Goal: Book appointment/travel/reservation

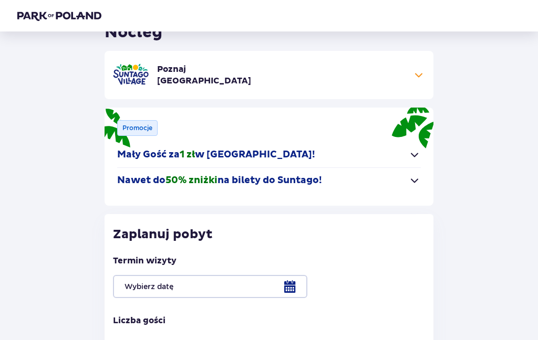
scroll to position [59, 0]
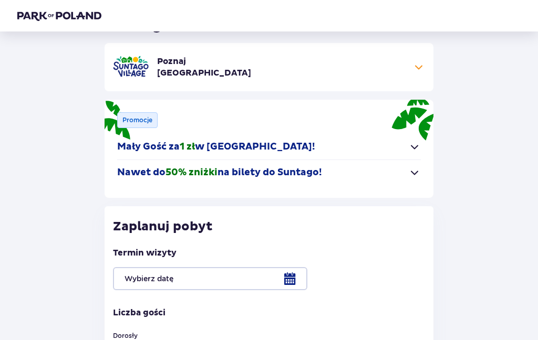
click at [412, 153] on span "button" at bounding box center [414, 147] width 13 height 13
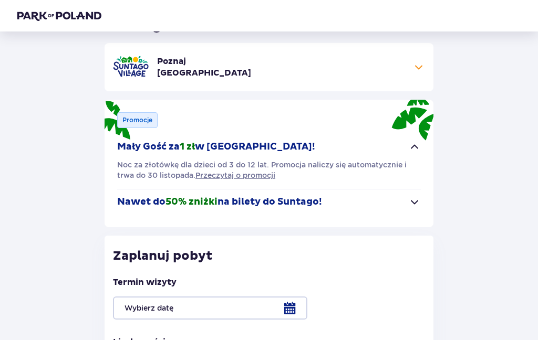
click at [415, 200] on span "button" at bounding box center [414, 202] width 13 height 13
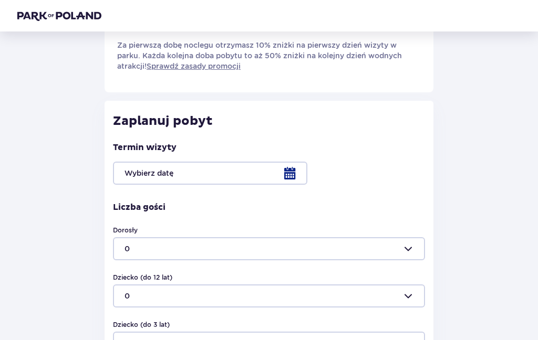
click at [286, 183] on div at bounding box center [269, 173] width 312 height 23
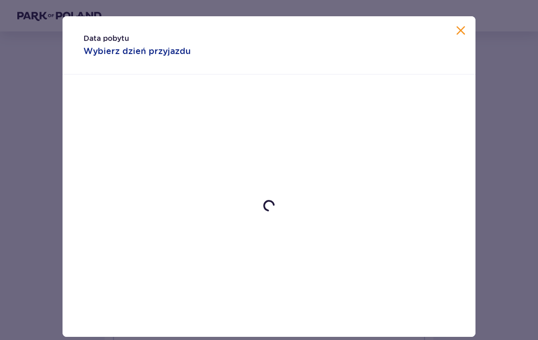
scroll to position [246, 0]
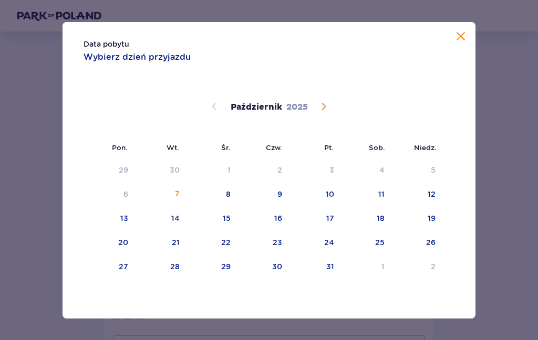
click at [228, 190] on div "8" at bounding box center [228, 194] width 5 height 11
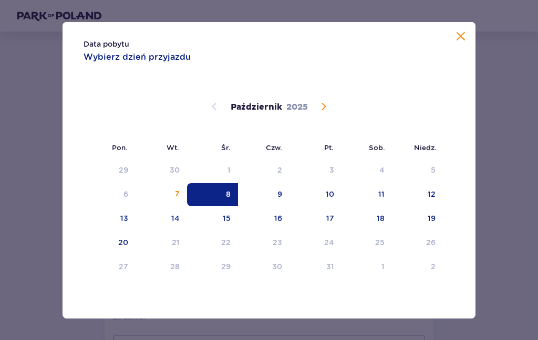
click at [332, 191] on div "10" at bounding box center [330, 194] width 8 height 11
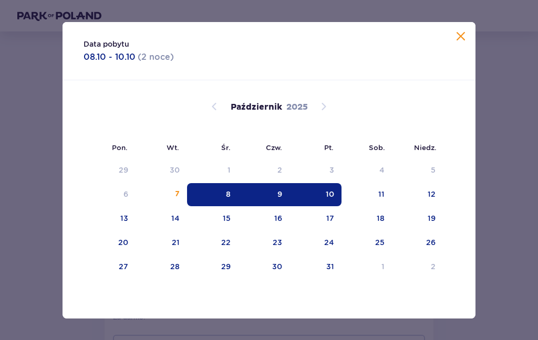
type input "08.10.25 - 10.10.25"
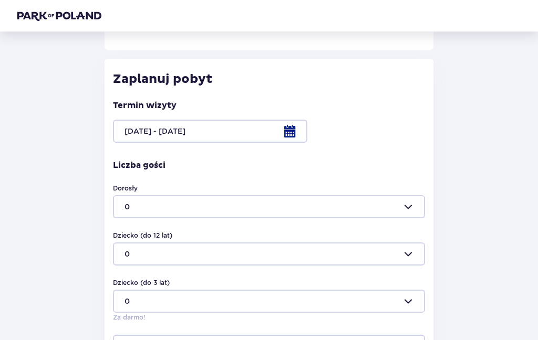
click at [290, 208] on div at bounding box center [269, 206] width 312 height 23
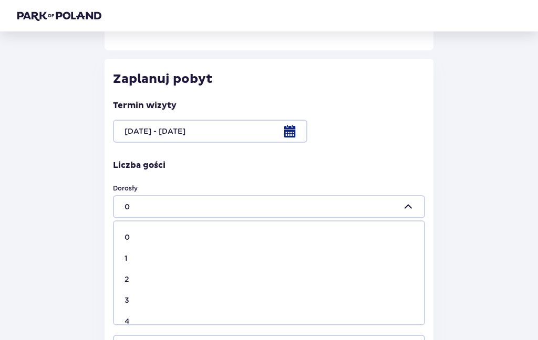
click at [162, 275] on div "2" at bounding box center [268, 279] width 289 height 11
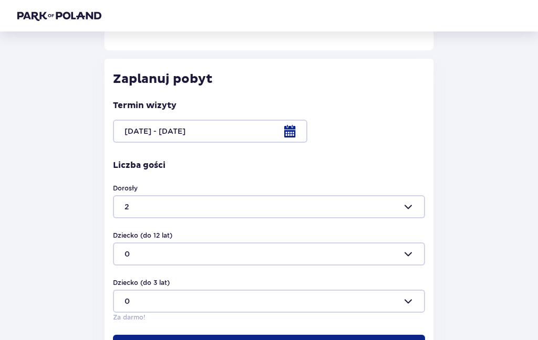
type input "2"
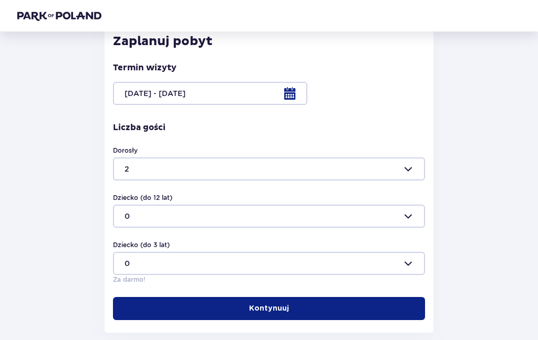
scroll to position [298, 0]
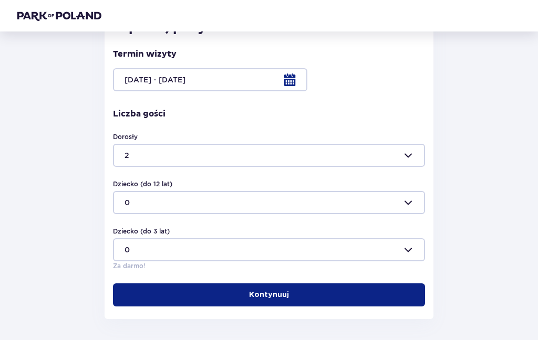
click at [264, 206] on div at bounding box center [269, 202] width 312 height 23
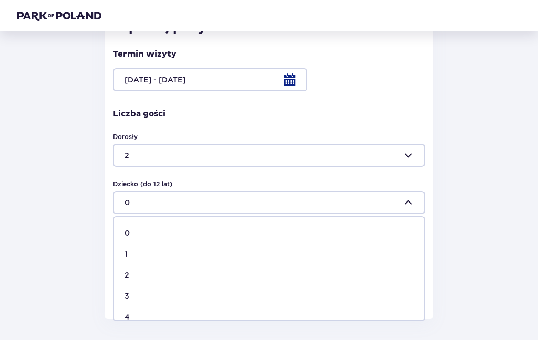
click at [215, 240] on span "0" at bounding box center [269, 233] width 310 height 21
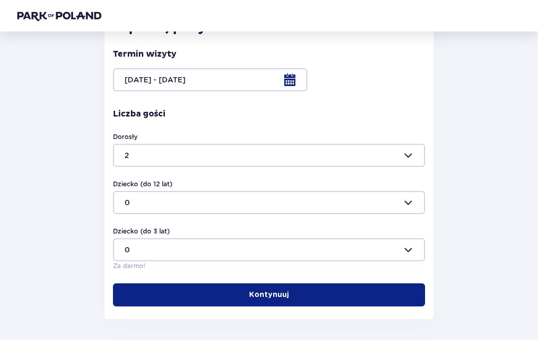
click at [239, 201] on div at bounding box center [269, 202] width 312 height 23
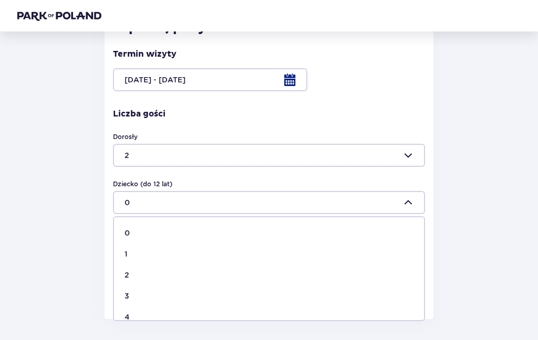
click at [83, 285] on div "Wróć Pomiń ten krok Nocleg Poznaj Suntago Village Do 50% zniżki na bilety do pa…" at bounding box center [269, 33] width 520 height 571
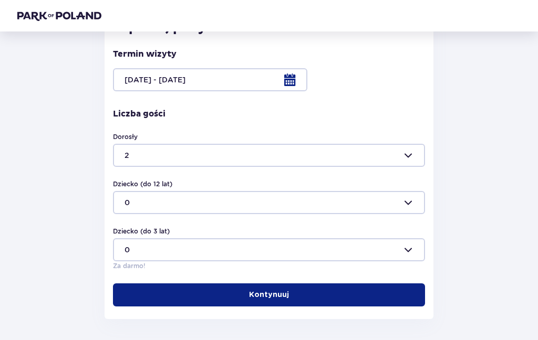
click at [206, 247] on div at bounding box center [269, 249] width 312 height 23
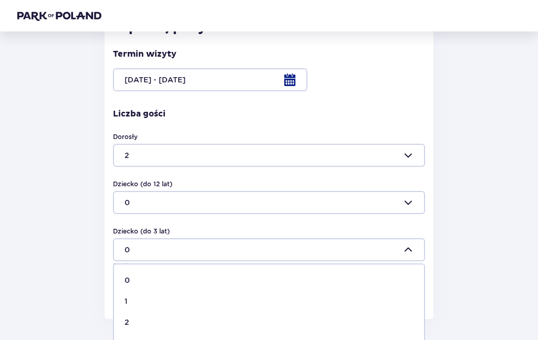
click at [139, 304] on div "1" at bounding box center [268, 301] width 289 height 11
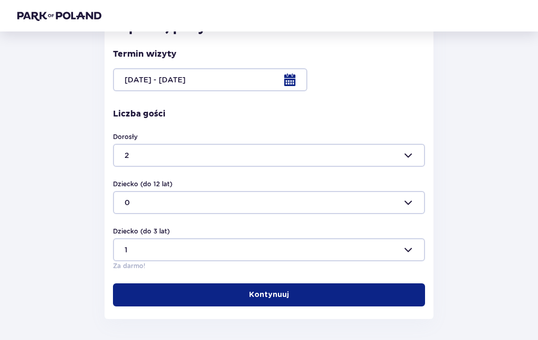
type input "1"
click at [256, 294] on p "Kontynuuj" at bounding box center [269, 295] width 40 height 11
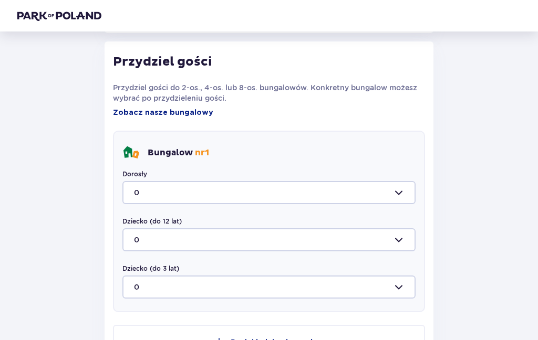
scroll to position [586, 0]
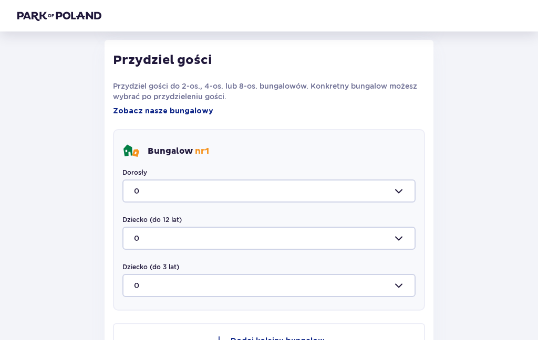
click at [396, 174] on div "Dorosły 0" at bounding box center [268, 185] width 293 height 35
click at [399, 189] on div at bounding box center [268, 191] width 293 height 23
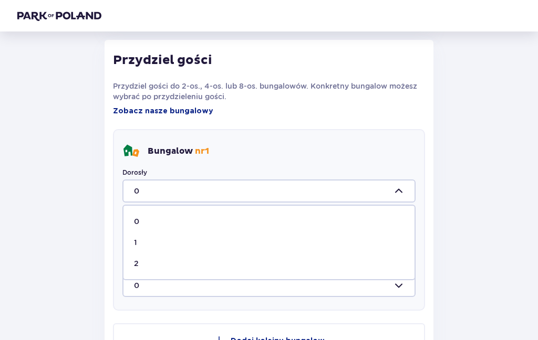
click at [181, 265] on div "2" at bounding box center [269, 263] width 270 height 11
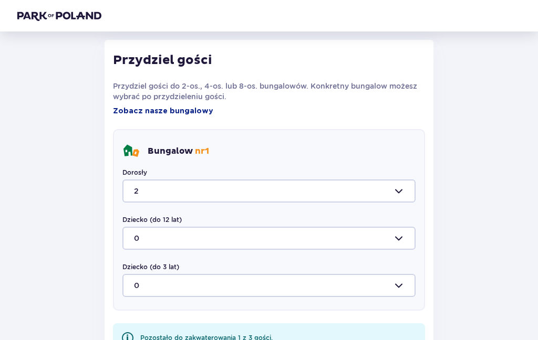
type input "2"
click at [230, 278] on div at bounding box center [268, 285] width 293 height 23
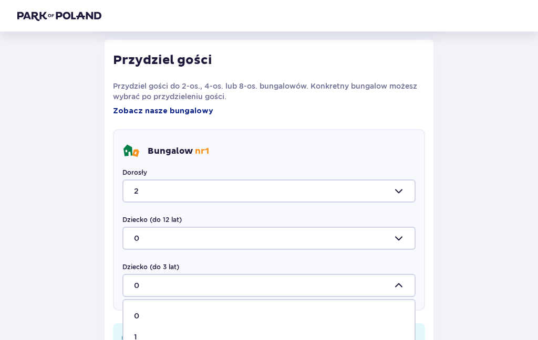
click at [187, 327] on span "1" at bounding box center [268, 337] width 291 height 21
type input "1"
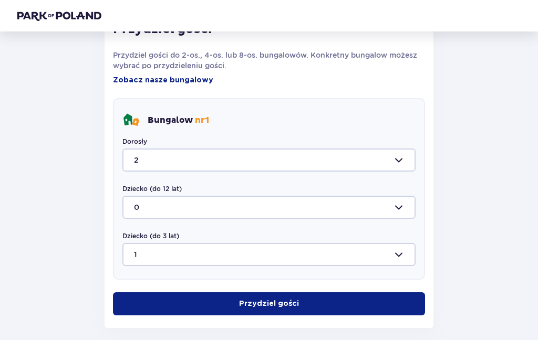
scroll to position [625, 0]
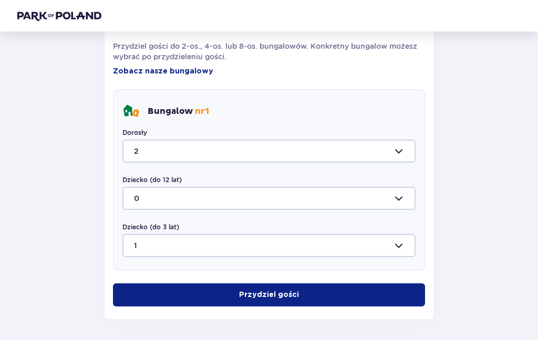
click at [263, 294] on p "Przydziel gości" at bounding box center [269, 295] width 60 height 11
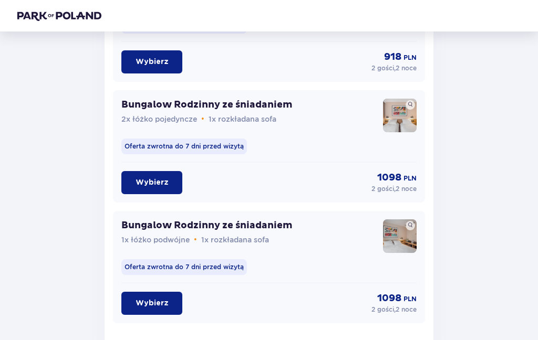
scroll to position [1165, 0]
click at [156, 307] on p "Wybierz" at bounding box center [151, 303] width 33 height 11
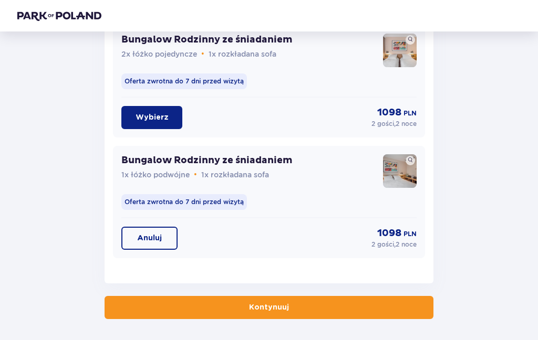
click at [232, 314] on button "Kontynuuj" at bounding box center [269, 307] width 329 height 23
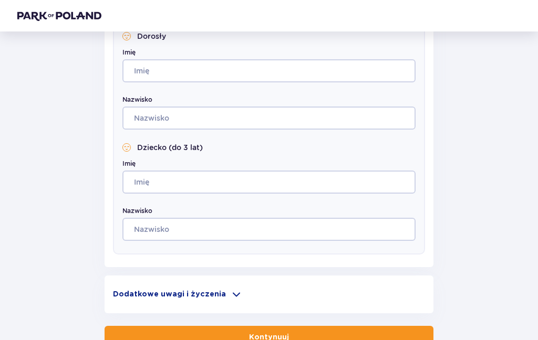
scroll to position [534, 0]
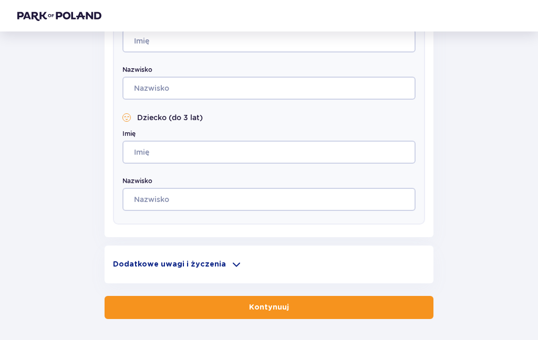
click at [246, 258] on div "Dodatkowe uwagi i życzenia" at bounding box center [269, 264] width 312 height 13
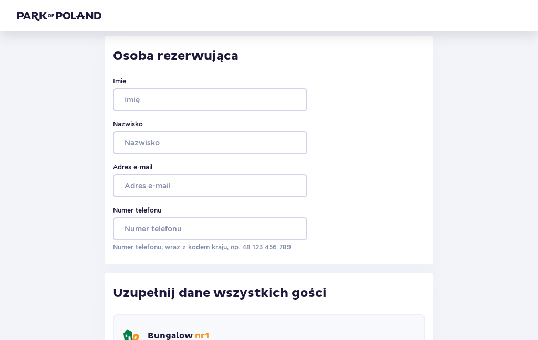
scroll to position [0, 0]
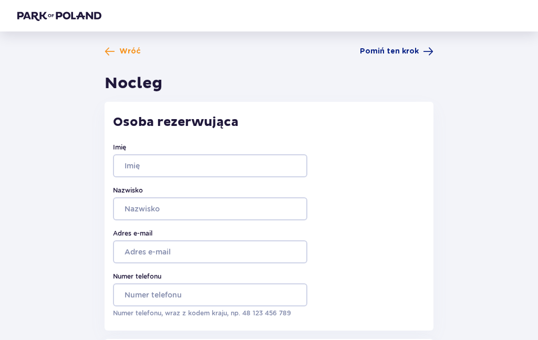
click at [128, 48] on span "Wróć" at bounding box center [130, 51] width 22 height 11
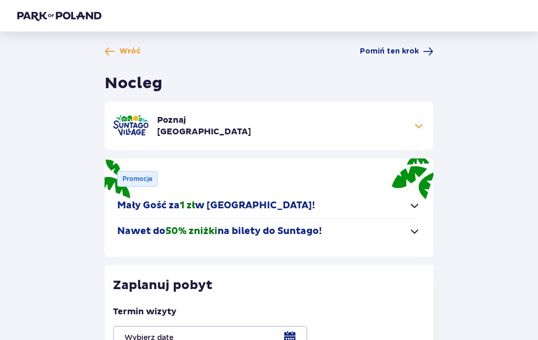
click at [124, 56] on span "Wróć" at bounding box center [130, 51] width 22 height 11
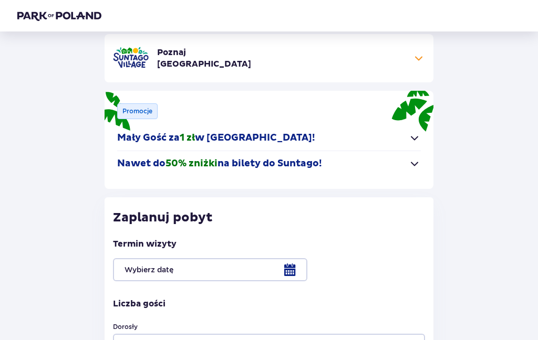
scroll to position [68, 0]
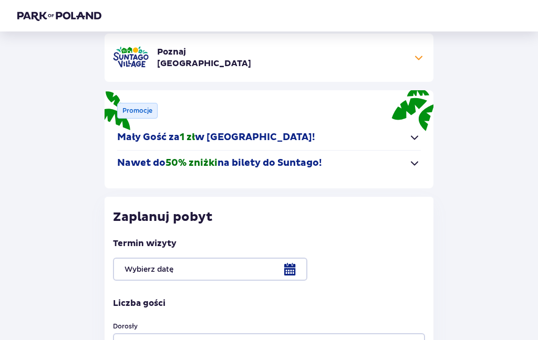
click at [409, 165] on span "button" at bounding box center [414, 163] width 13 height 13
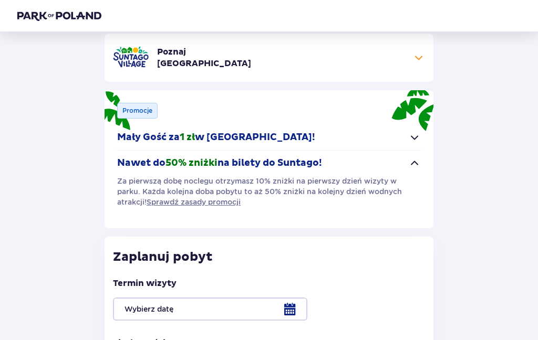
click at [409, 137] on span "button" at bounding box center [414, 137] width 13 height 13
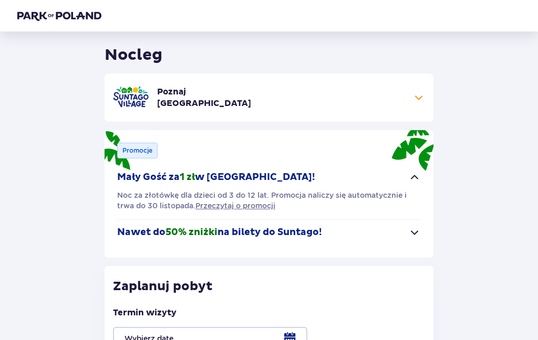
scroll to position [0, 0]
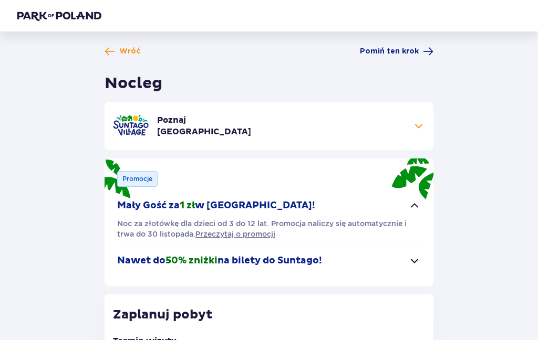
click at [408, 130] on div "Poznaj Suntago Village" at bounding box center [269, 125] width 312 height 23
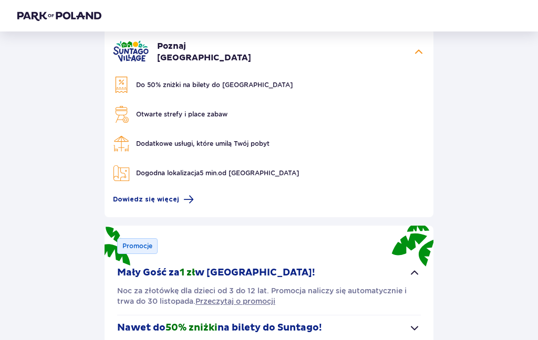
scroll to position [81, 0]
